Goal: Answer question/provide support: Share knowledge or assist other users

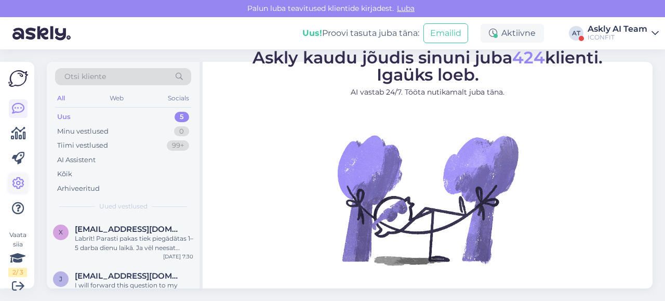
click at [21, 183] on icon at bounding box center [18, 183] width 12 height 12
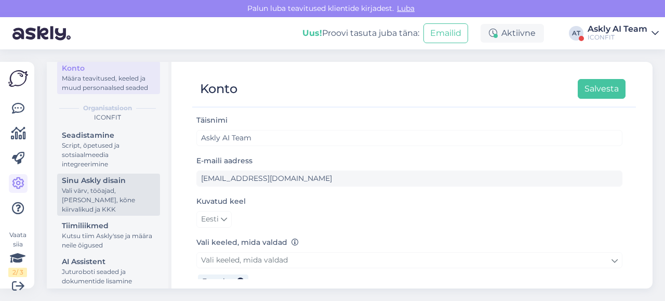
scroll to position [117, 0]
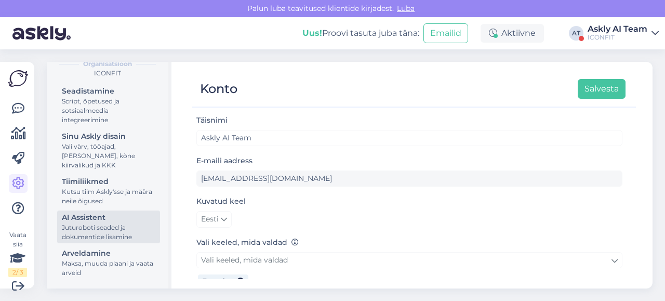
click at [92, 228] on div "Juturoboti seaded ja dokumentide lisamine" at bounding box center [109, 232] width 94 height 19
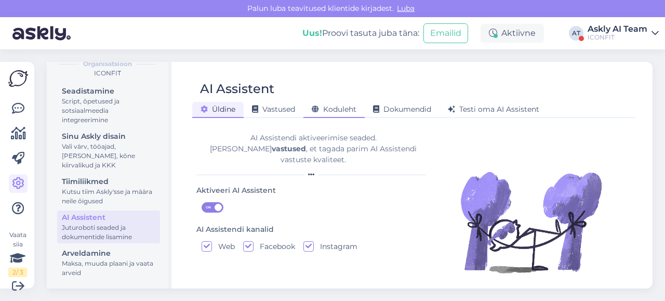
click at [336, 104] on div "Koduleht" at bounding box center [334, 110] width 61 height 16
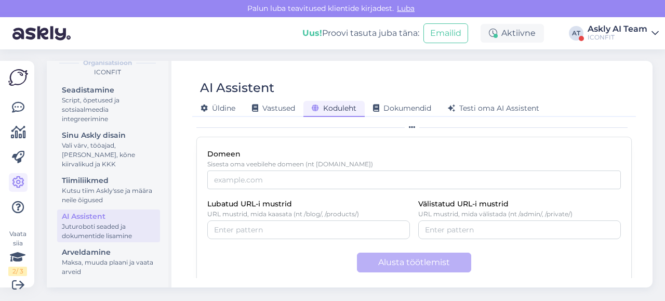
scroll to position [73, 0]
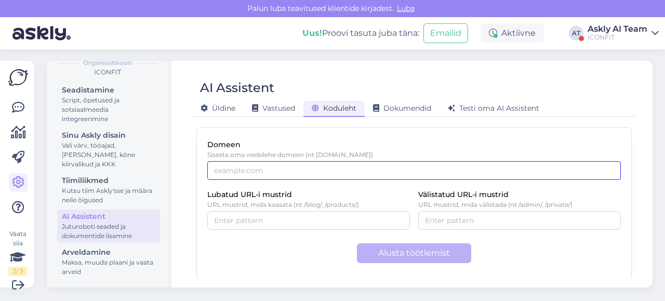
click at [270, 170] on input "Domeen" at bounding box center [414, 170] width 414 height 19
paste input "[DOMAIN_NAME]"
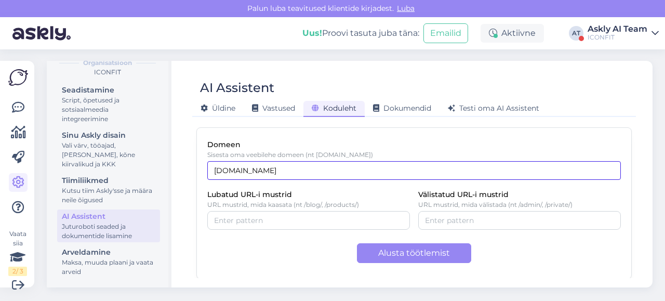
type input "[DOMAIN_NAME]"
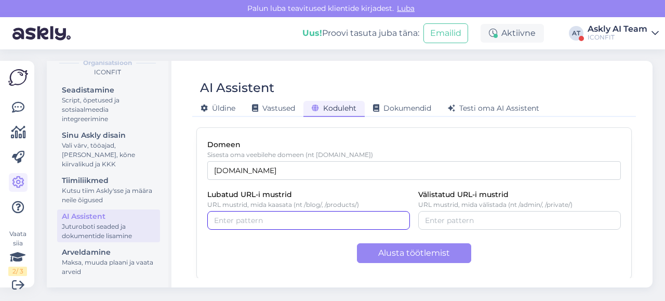
click at [333, 221] on input "Lubatud URL-i mustrid" at bounding box center [308, 220] width 189 height 11
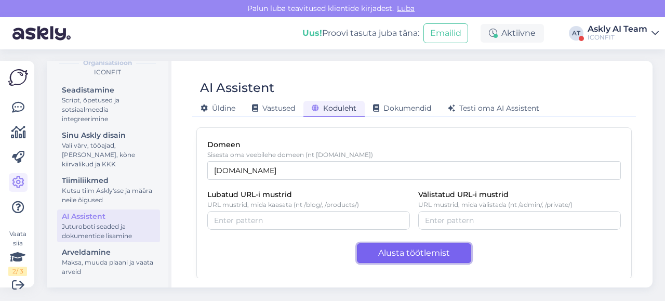
click at [405, 255] on button "Alusta töötlemist" at bounding box center [414, 253] width 114 height 20
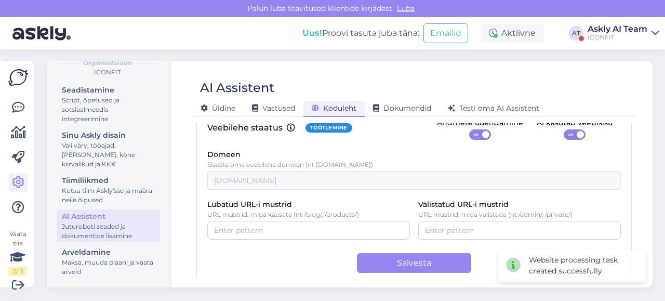
scroll to position [98, 0]
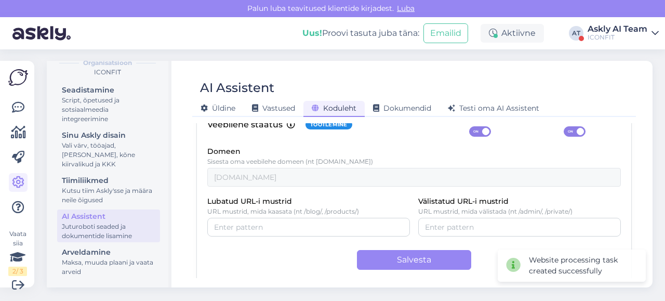
click at [577, 129] on span at bounding box center [580, 131] width 7 height 7
click at [564, 126] on input "ON" at bounding box center [564, 126] width 0 height 0
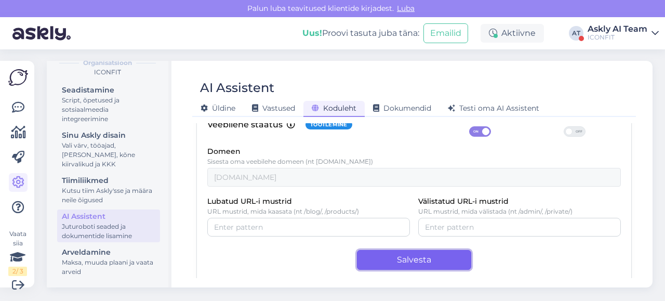
click at [405, 252] on button "Salvesta" at bounding box center [414, 260] width 114 height 20
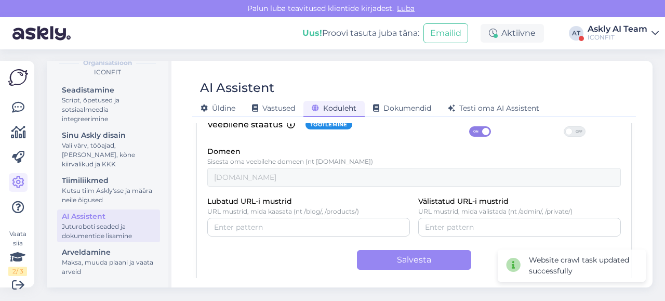
click at [411, 128] on div "Veebilehe staatus Töötlemine Andmete uuendamine ON AI kasutab veebisisu OFF" at bounding box center [414, 124] width 414 height 23
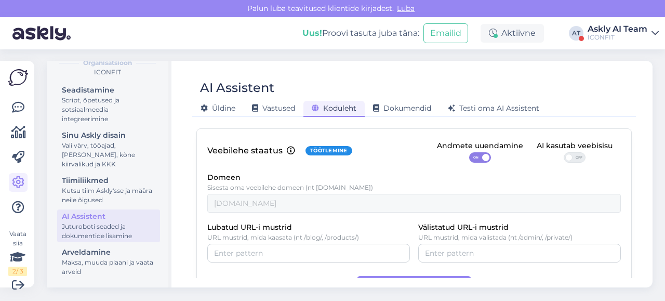
scroll to position [0, 0]
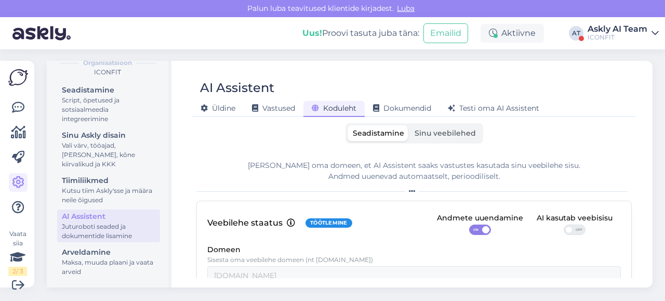
click at [433, 136] on span "Sinu veebilehed" at bounding box center [445, 132] width 61 height 9
click at [410, 125] on input "Sinu veebilehed" at bounding box center [410, 125] width 0 height 0
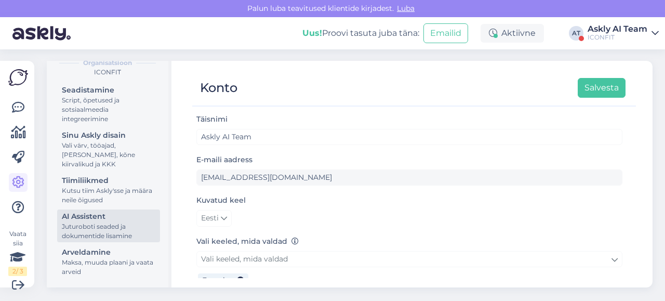
click at [87, 221] on div "AI Assistent" at bounding box center [109, 216] width 94 height 11
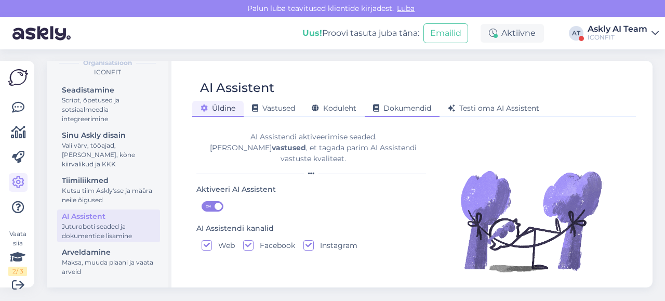
click at [407, 109] on span "Dokumendid" at bounding box center [402, 107] width 58 height 9
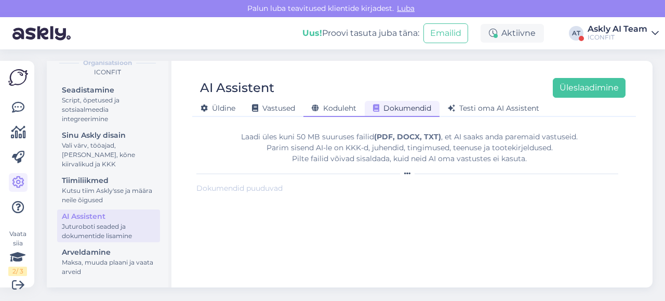
click at [331, 115] on div "Koduleht" at bounding box center [334, 109] width 61 height 16
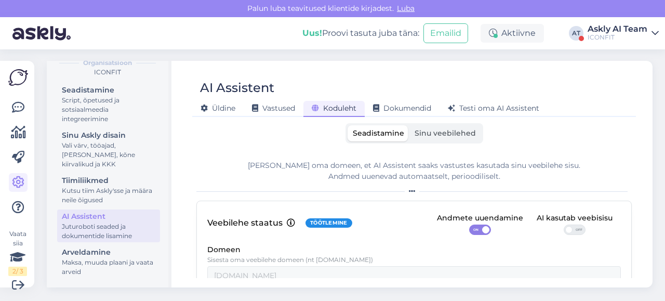
click at [424, 138] on label "Sinu veebilehed" at bounding box center [446, 133] width 72 height 16
click at [410, 125] on input "Sinu veebilehed" at bounding box center [410, 125] width 0 height 0
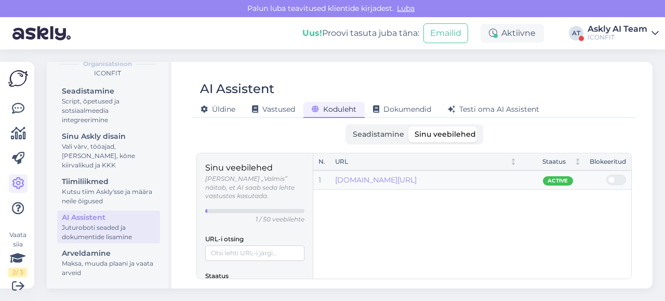
scroll to position [1, 0]
click at [253, 244] on input "URL-i otsing" at bounding box center [254, 252] width 99 height 16
click at [255, 231] on div "URL-i otsing" at bounding box center [254, 245] width 99 height 29
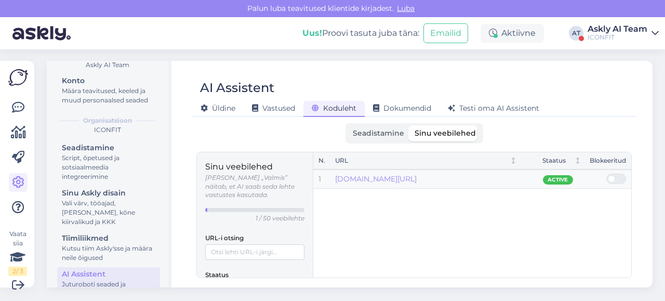
scroll to position [0, 0]
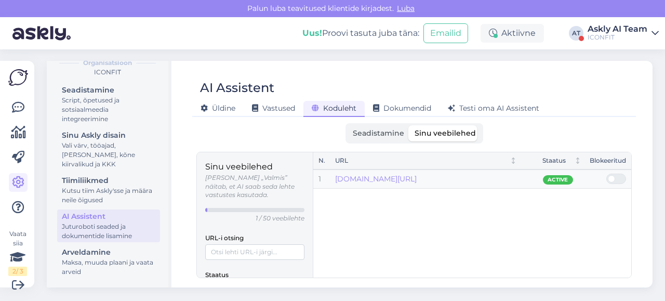
click at [381, 136] on span "Seadistamine" at bounding box center [378, 132] width 51 height 9
click at [348, 125] on input "Seadistamine" at bounding box center [348, 125] width 0 height 0
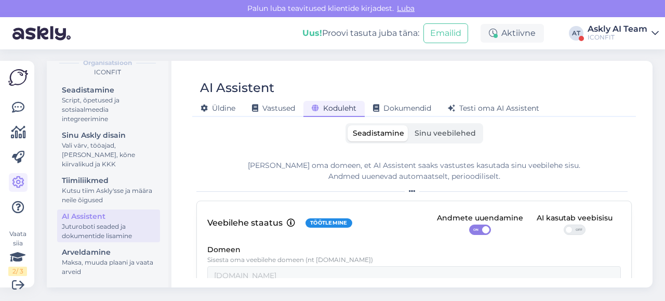
click at [417, 139] on label "Sinu veebilehed" at bounding box center [446, 133] width 72 height 16
click at [410, 125] on input "Sinu veebilehed" at bounding box center [410, 125] width 0 height 0
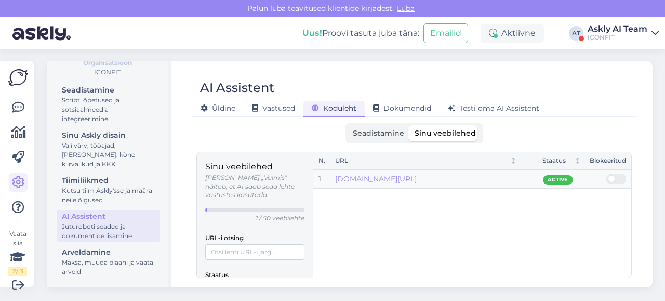
click at [375, 133] on span "Seadistamine" at bounding box center [378, 132] width 51 height 9
click at [348, 125] on input "Seadistamine" at bounding box center [348, 125] width 0 height 0
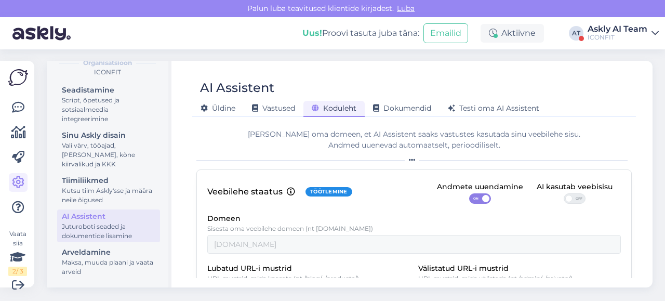
scroll to position [31, 0]
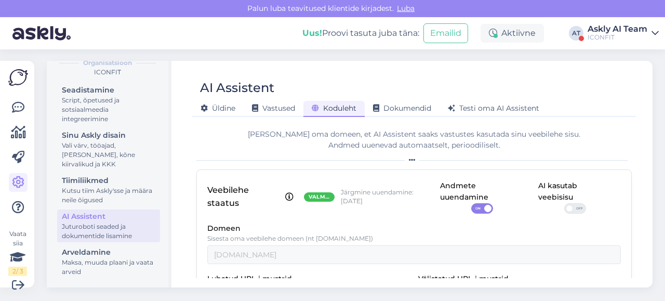
click at [566, 209] on span at bounding box center [569, 208] width 7 height 7
click at [564, 203] on input "OFF" at bounding box center [564, 203] width 0 height 0
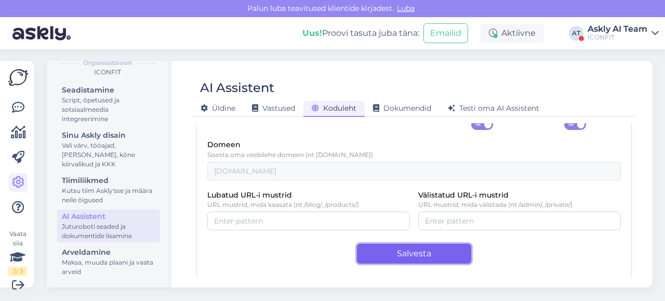
click at [387, 249] on button "Salvesta" at bounding box center [414, 254] width 114 height 20
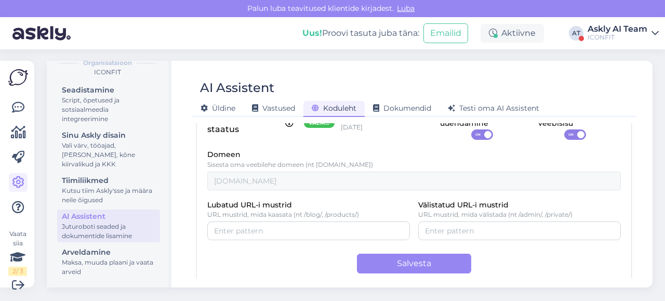
scroll to position [0, 0]
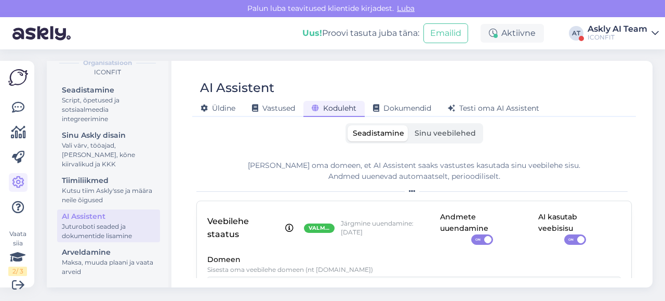
click at [433, 130] on span "Sinu veebilehed" at bounding box center [445, 132] width 61 height 9
click at [410, 125] on input "Sinu veebilehed" at bounding box center [410, 125] width 0 height 0
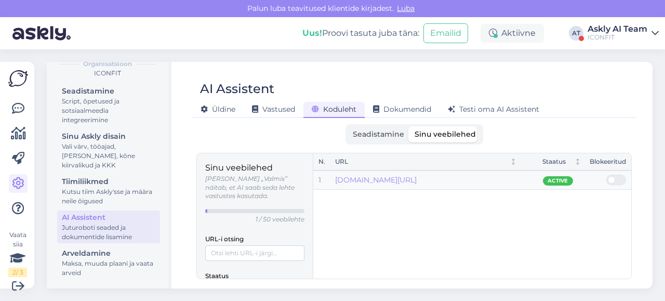
scroll to position [1, 0]
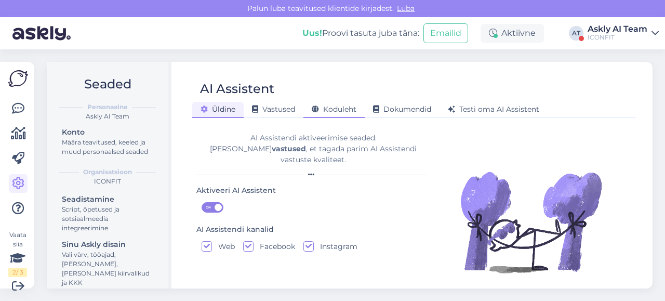
click at [347, 108] on span "Koduleht" at bounding box center [334, 108] width 45 height 9
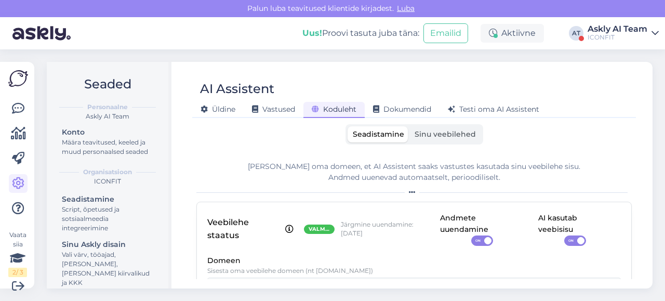
click at [429, 136] on span "Sinu veebilehed" at bounding box center [445, 133] width 61 height 9
click at [410, 126] on input "Sinu veebilehed" at bounding box center [410, 126] width 0 height 0
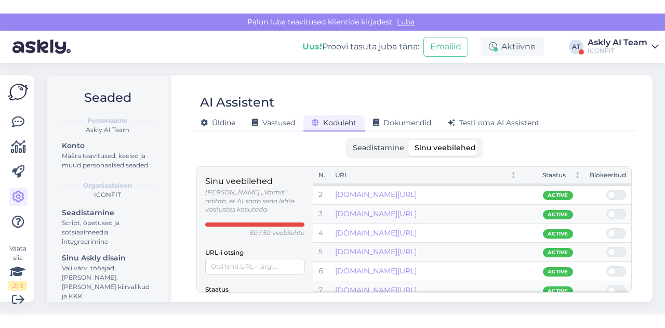
scroll to position [18, 0]
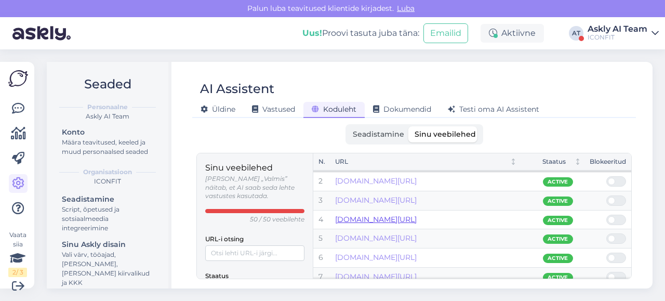
click at [417, 218] on link "[DOMAIN_NAME][URL]" at bounding box center [376, 219] width 82 height 9
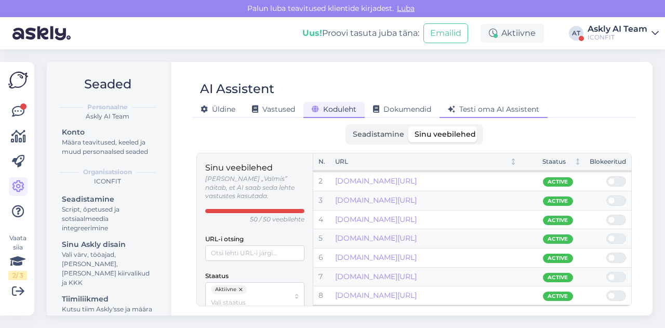
click at [490, 109] on span "Testi oma AI Assistent" at bounding box center [493, 108] width 91 height 9
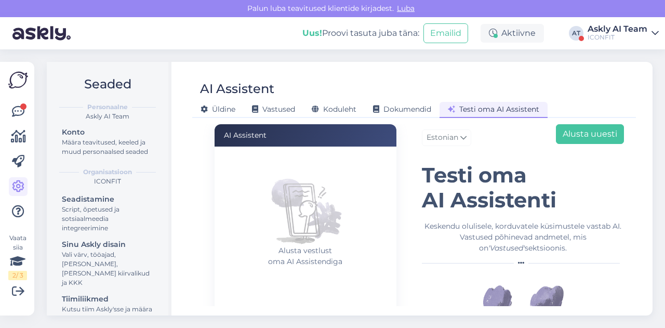
scroll to position [72, 0]
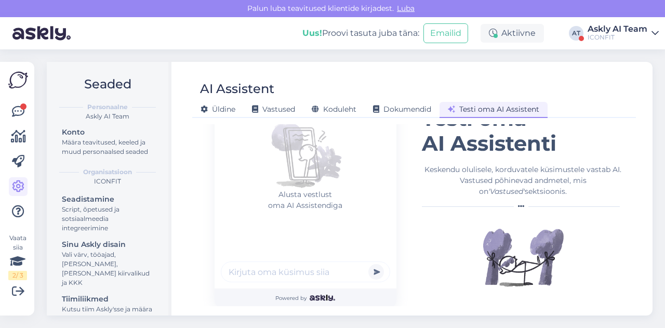
click at [303, 265] on input "text" at bounding box center [305, 271] width 169 height 21
paste input "kui ma tellin 16 ICONFIT QUICKY Proteiinibatooni kas ma saan soodustust?"
type input "kui ma tellin 16 ICONFIT QUICKY Proteiinibatooni kas ma saan soodustust?"
click at [368, 264] on button "submit" at bounding box center [376, 272] width 16 height 16
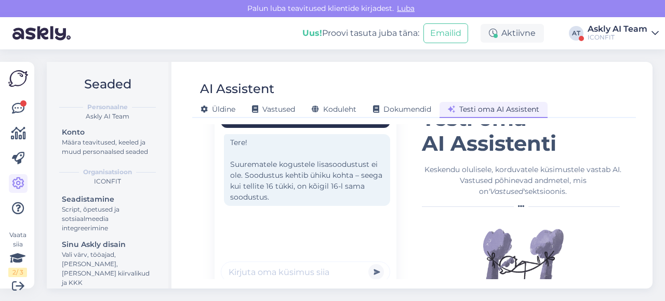
scroll to position [84, 0]
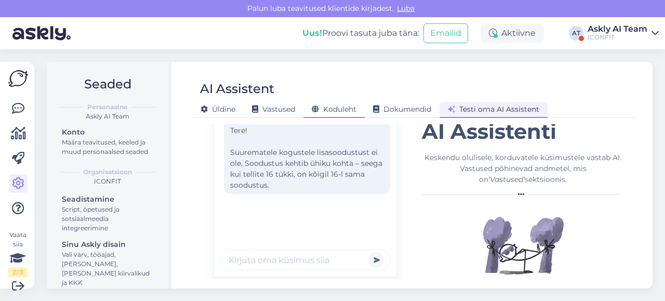
click at [334, 109] on span "Koduleht" at bounding box center [334, 108] width 45 height 9
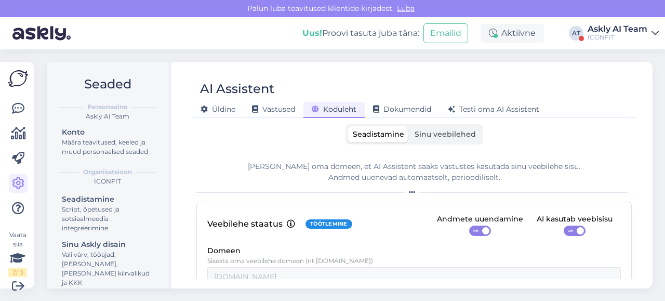
click at [441, 134] on span "Sinu veebilehed" at bounding box center [445, 133] width 61 height 9
click at [410, 126] on input "Sinu veebilehed" at bounding box center [410, 126] width 0 height 0
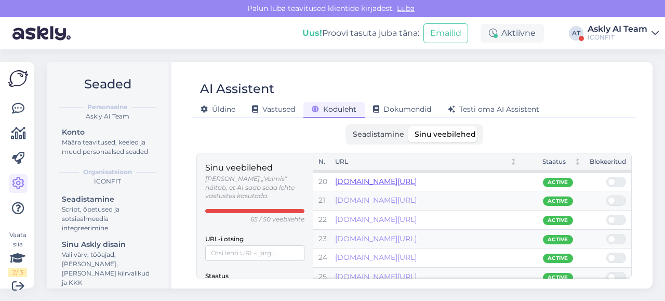
scroll to position [361, 0]
click at [462, 108] on span "Testi oma AI Assistent" at bounding box center [493, 108] width 91 height 9
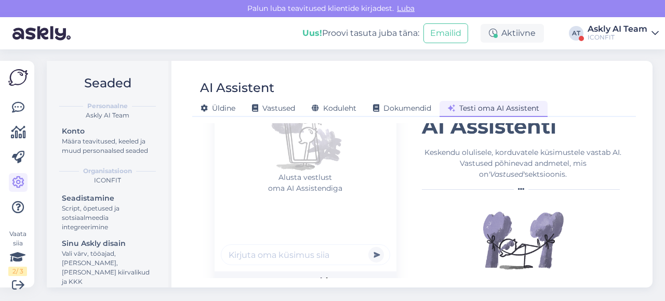
click at [261, 270] on form "Alusta vestlust oma AI Assistendiga Powered by" at bounding box center [306, 181] width 182 height 217
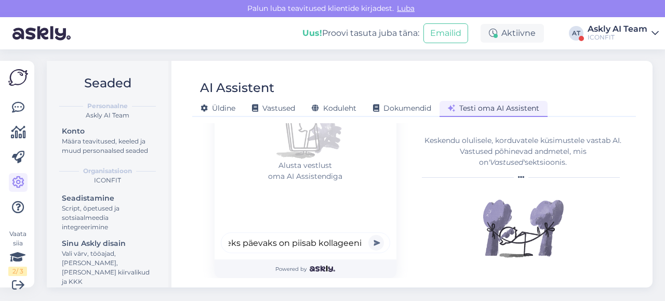
scroll to position [0, 27]
click at [283, 245] on input "mitmeks päevaks on piisab kollageeni ühest purgist?" at bounding box center [305, 242] width 169 height 21
type input "mitmeks päevaks piisab kollageeni ühest purgist?"
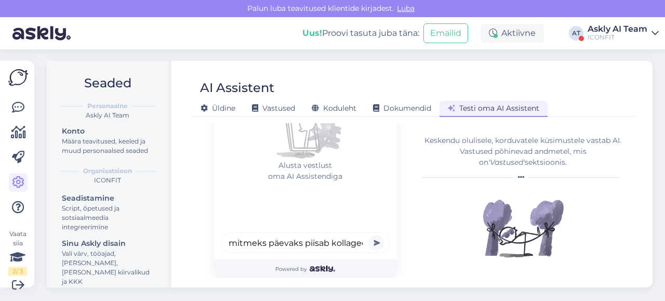
click at [376, 244] on button "submit" at bounding box center [376, 243] width 16 height 16
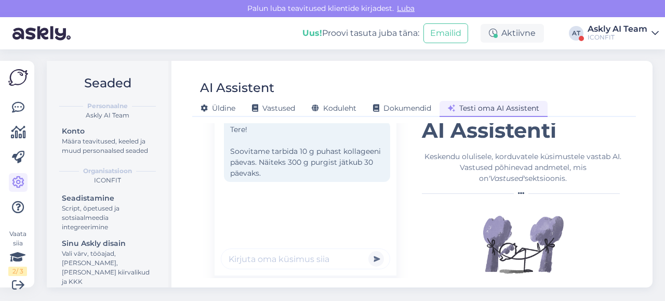
scroll to position [82, 0]
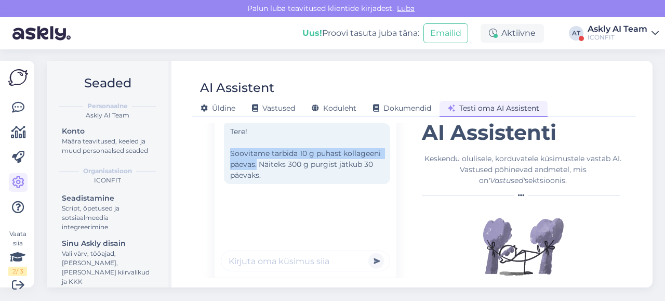
drag, startPoint x: 227, startPoint y: 163, endPoint x: 292, endPoint y: 173, distance: 66.2
click at [292, 173] on div "Tere! Soovitame tarbida 10 g puhast kollageeni päevas. Näiteks 300 g purgist jä…" at bounding box center [307, 153] width 166 height 61
click at [309, 177] on div "Tere! Soovitame tarbida 10 g puhast kollageeni päevas. Näiteks 300 g purgist jä…" at bounding box center [307, 153] width 166 height 61
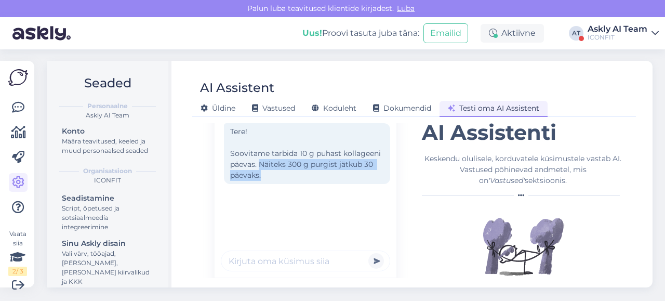
drag, startPoint x: 296, startPoint y: 175, endPoint x: 301, endPoint y: 189, distance: 14.3
click at [301, 184] on div "Tere! Soovitame tarbida 10 g puhast kollageeni päevas. Näiteks 300 g purgist jä…" at bounding box center [307, 153] width 166 height 61
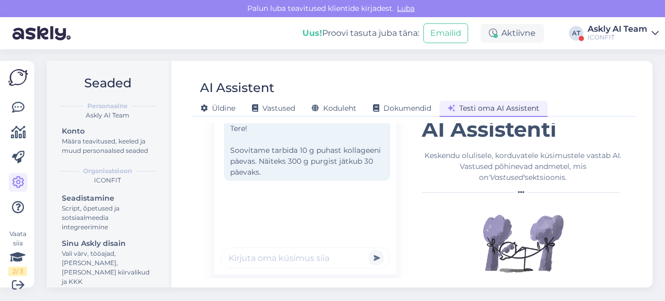
click at [272, 268] on input "text" at bounding box center [305, 257] width 169 height 21
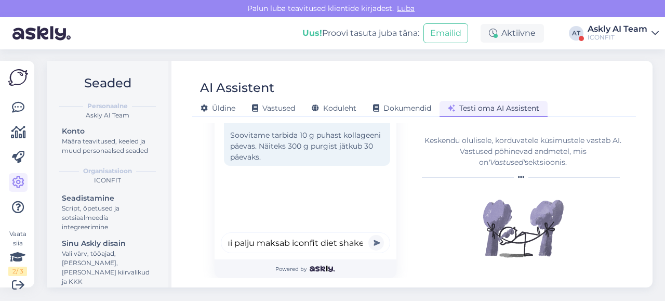
scroll to position [0, 14]
type input "kui palju maksab iconfit diet shake?"
click at [368, 235] on button "submit" at bounding box center [376, 243] width 16 height 16
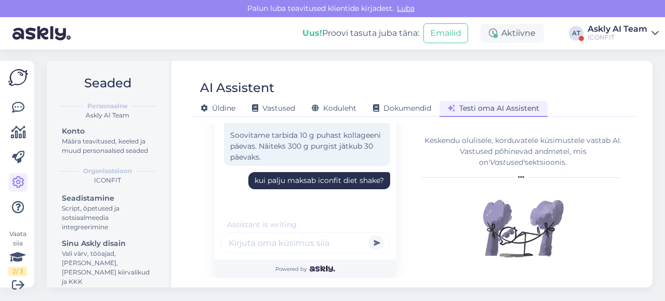
click at [367, 270] on div "Powered by" at bounding box center [306, 268] width 182 height 19
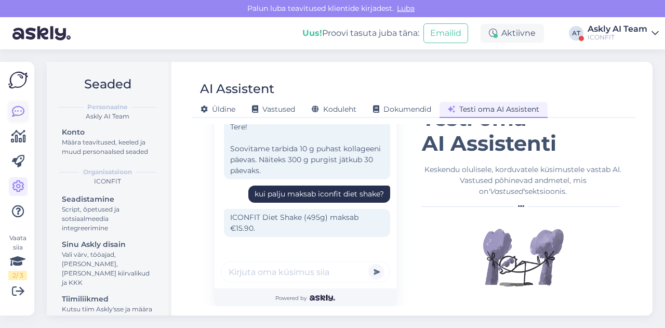
click at [18, 108] on icon at bounding box center [18, 112] width 12 height 12
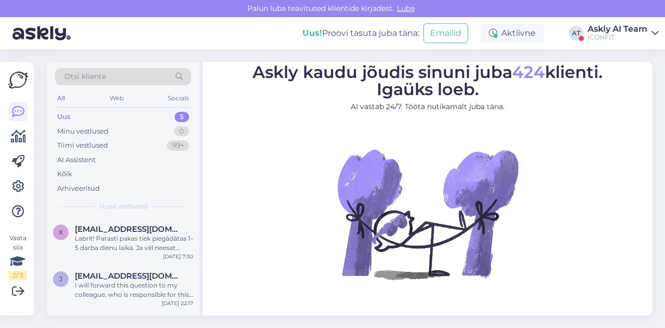
click at [610, 38] on div "ICONFIT" at bounding box center [618, 37] width 60 height 8
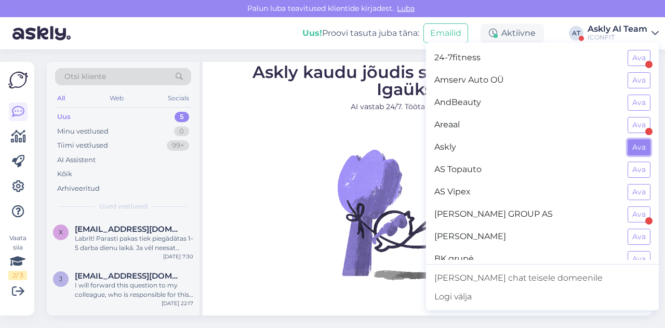
click at [637, 148] on button "Ava" at bounding box center [639, 147] width 23 height 16
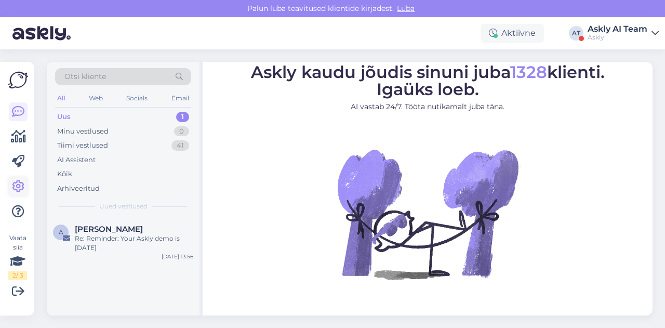
click at [17, 182] on icon at bounding box center [18, 186] width 12 height 12
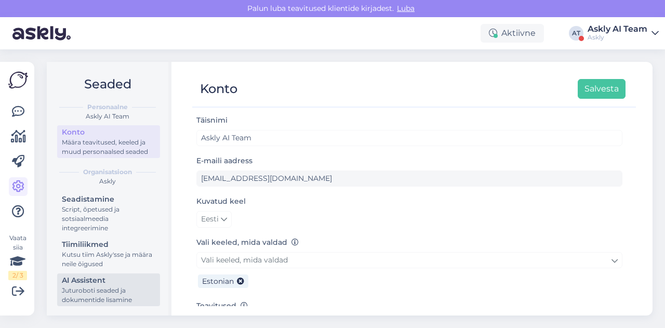
click at [78, 274] on link "AI Assistent [PERSON_NAME] seaded ja dokumentide lisamine" at bounding box center [108, 289] width 103 height 33
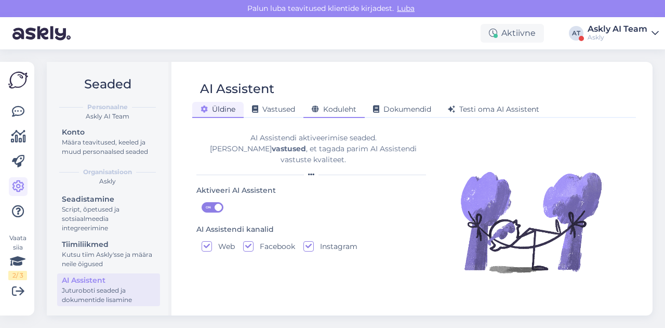
click at [347, 107] on span "Koduleht" at bounding box center [334, 108] width 45 height 9
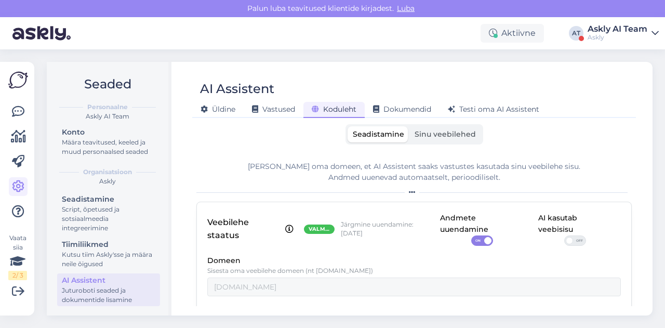
click at [573, 239] on span "OFF" at bounding box center [579, 240] width 12 height 9
click at [564, 235] on input "OFF" at bounding box center [564, 235] width 0 height 0
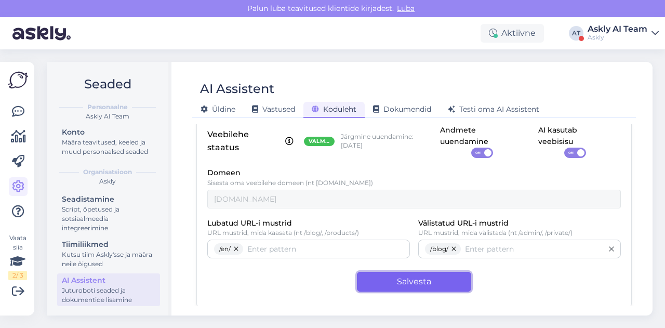
click at [389, 283] on button "Salvesta" at bounding box center [414, 282] width 114 height 20
